Goal: Task Accomplishment & Management: Understand process/instructions

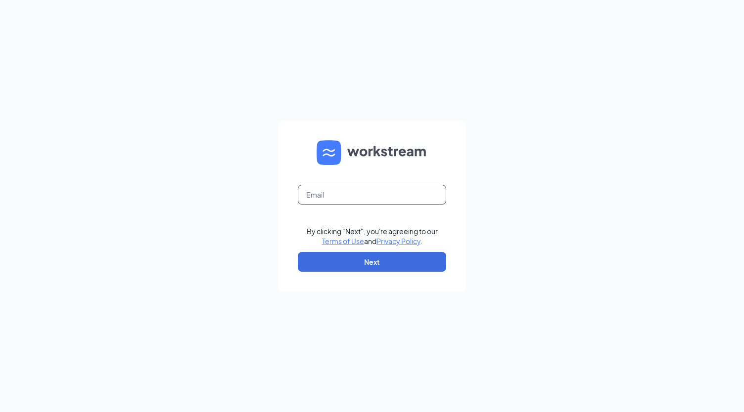
click at [367, 185] on input "text" at bounding box center [372, 195] width 148 height 20
type input "[PERSON_NAME][EMAIL_ADDRESS][DEMOGRAPHIC_DATA][DOMAIN_NAME]"
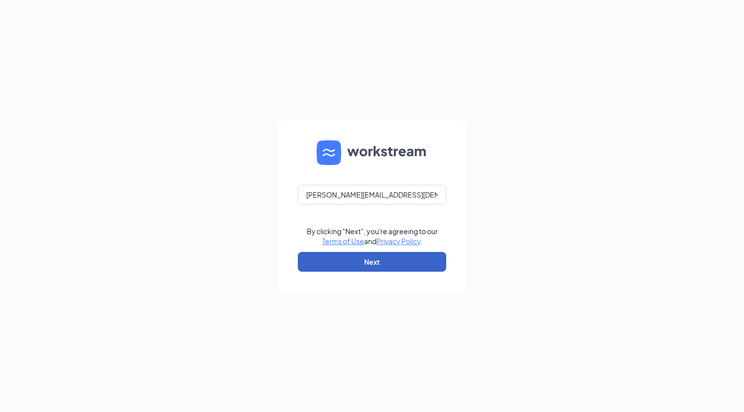
click at [346, 263] on button "Next" at bounding box center [372, 262] width 148 height 20
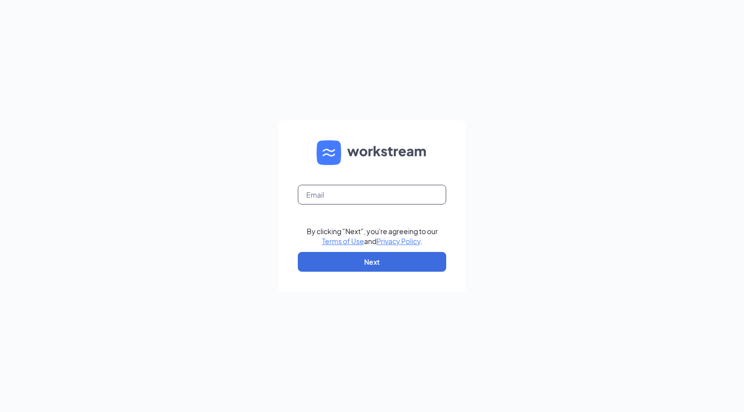
click at [363, 192] on input "text" at bounding box center [372, 195] width 148 height 20
type input "[PERSON_NAME][EMAIL_ADDRESS][DEMOGRAPHIC_DATA][DOMAIN_NAME]"
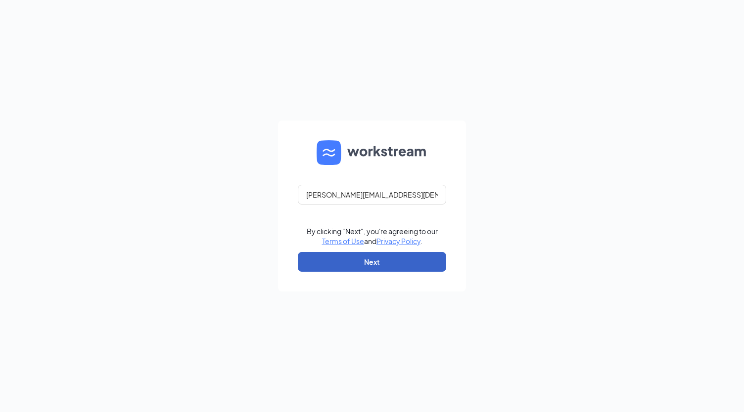
click at [365, 264] on button "Next" at bounding box center [372, 262] width 148 height 20
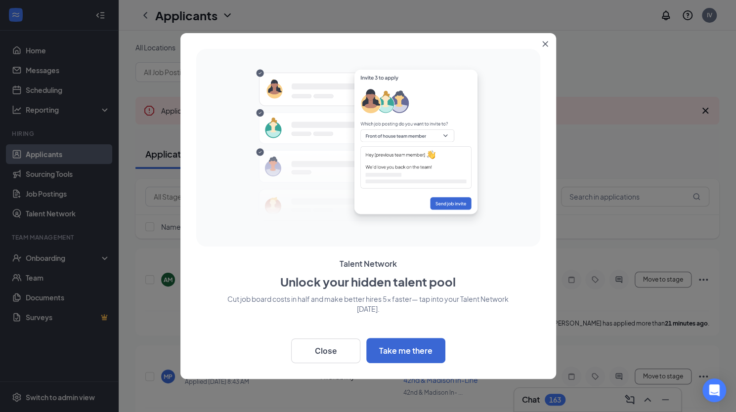
click at [547, 44] on icon "Close" at bounding box center [545, 44] width 6 height 6
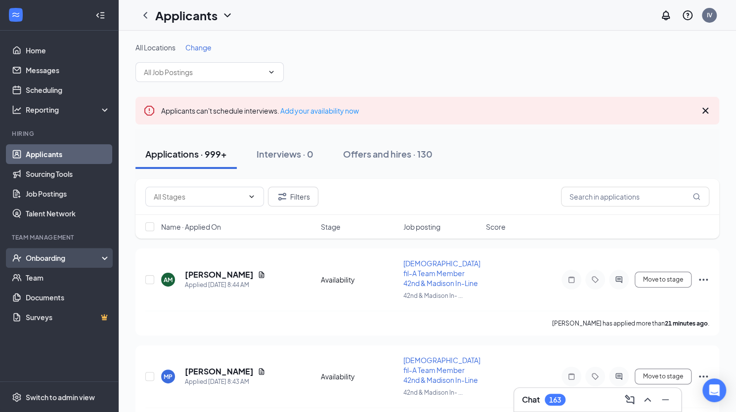
click at [59, 264] on div "Onboarding" at bounding box center [59, 258] width 119 height 20
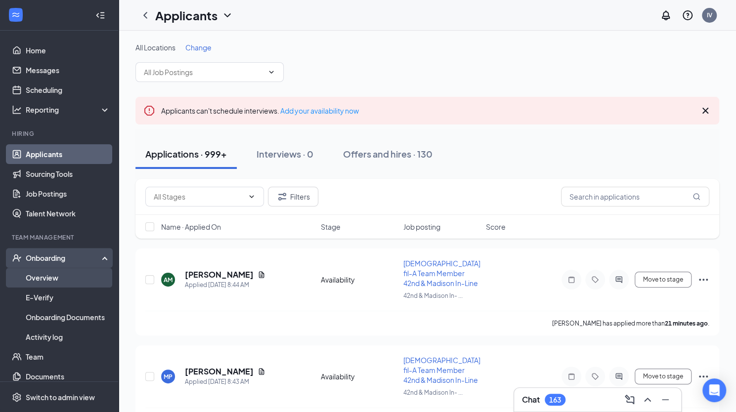
click at [52, 279] on link "Overview" at bounding box center [68, 278] width 85 height 20
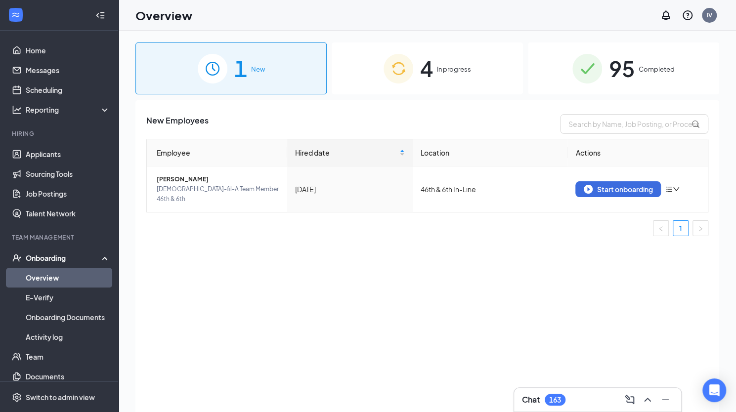
click at [451, 65] on span "In progress" at bounding box center [454, 69] width 34 height 10
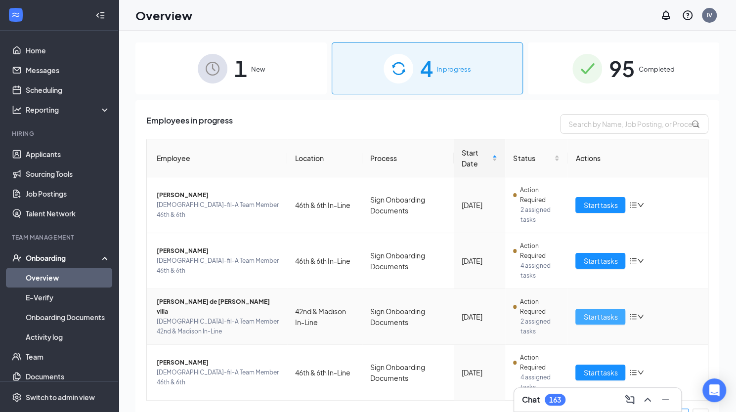
click at [593, 314] on span "Start tasks" at bounding box center [600, 316] width 34 height 11
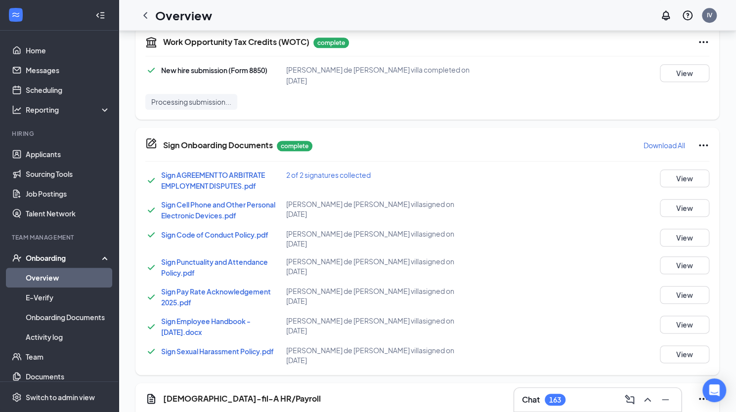
scroll to position [680, 0]
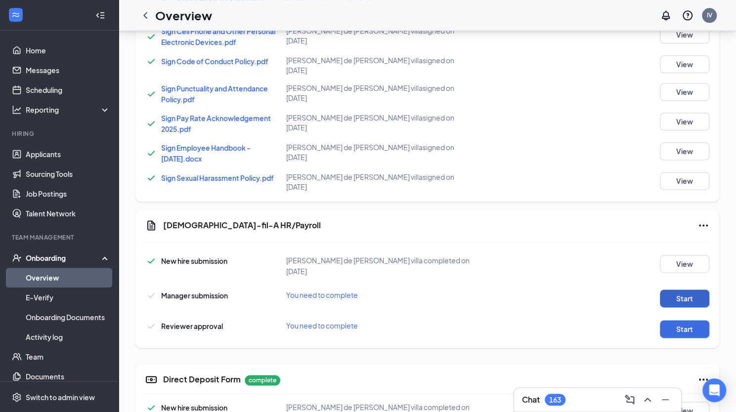
click at [692, 290] on button "Start" at bounding box center [684, 299] width 49 height 18
click at [674, 320] on button "Start" at bounding box center [684, 329] width 49 height 18
